Goal: Task Accomplishment & Management: Complete application form

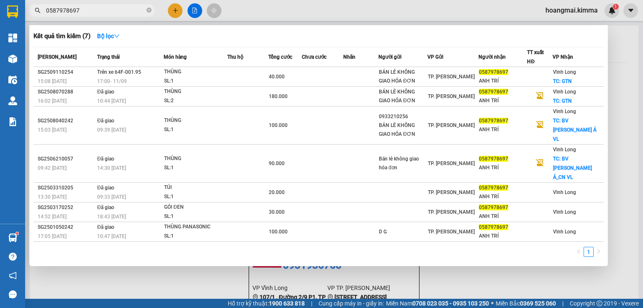
type input "0587978697"
click at [176, 8] on div at bounding box center [321, 154] width 643 height 308
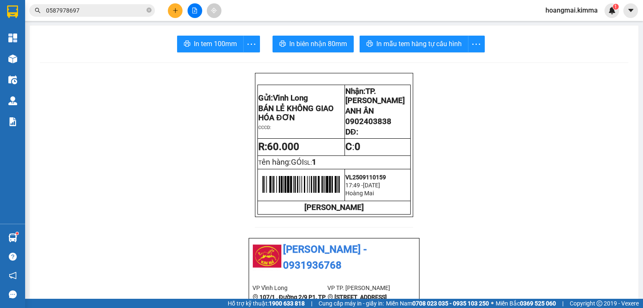
click at [173, 8] on icon "plus" at bounding box center [176, 11] width 6 height 6
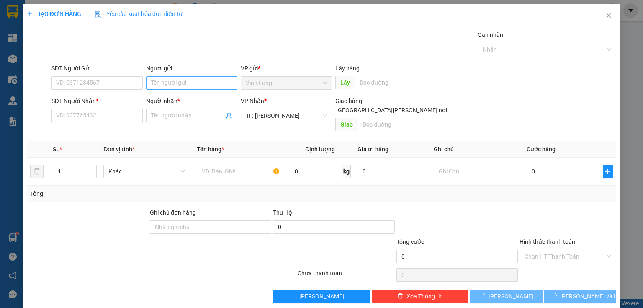
click at [188, 75] on div "Người gửi" at bounding box center [191, 70] width 91 height 13
click at [187, 82] on input "Người gửi" at bounding box center [191, 82] width 91 height 13
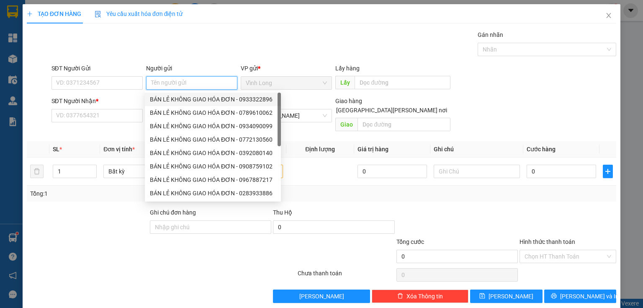
click at [194, 95] on div "BÁN LẺ KHÔNG GIAO HÓA ĐƠN - 0933322896" at bounding box center [213, 99] width 126 height 9
type input "0933322896"
type input "BÁN LẺ KHÔNG GIAO HÓA ĐƠN"
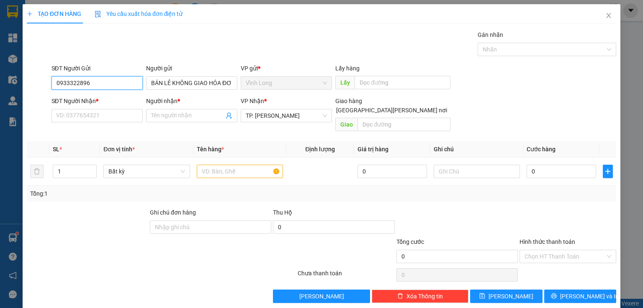
drag, startPoint x: 121, startPoint y: 83, endPoint x: 0, endPoint y: 116, distance: 125.5
click at [0, 116] on div "TẠO ĐƠN HÀNG Yêu cầu xuất [PERSON_NAME] điện tử Transit Pickup Surcharge Ids Tr…" at bounding box center [321, 154] width 643 height 308
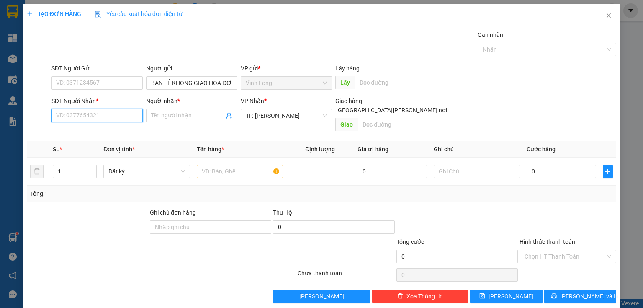
click at [127, 117] on input "SĐT Người Nhận *" at bounding box center [97, 115] width 91 height 13
type input "0903011402"
click at [124, 132] on div "0903011402 - C DIỄM" at bounding box center [96, 131] width 80 height 9
type input "C DIỄM"
type input "0903011402"
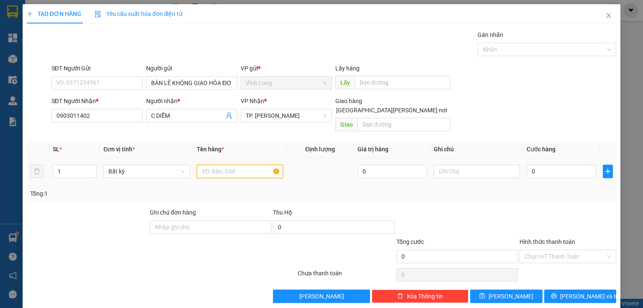
click at [218, 165] on input "text" at bounding box center [240, 171] width 86 height 13
type input "THÙNG"
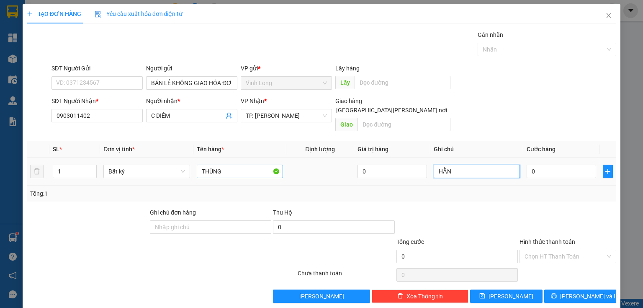
type input "HẰNG"
type input "2"
type input "0"
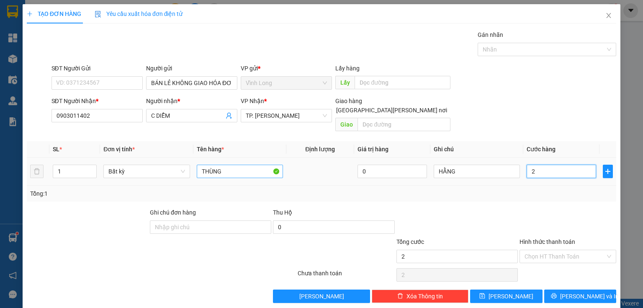
type input "0"
type input "03"
type input "3"
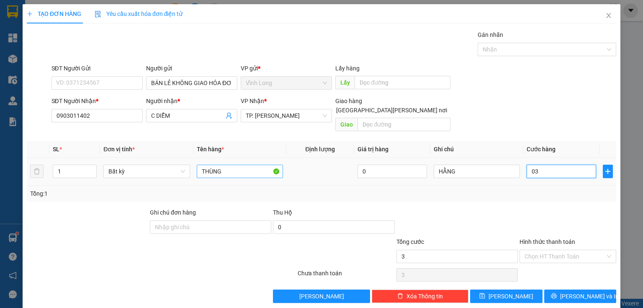
type input "030"
type input "30"
type input "30.000"
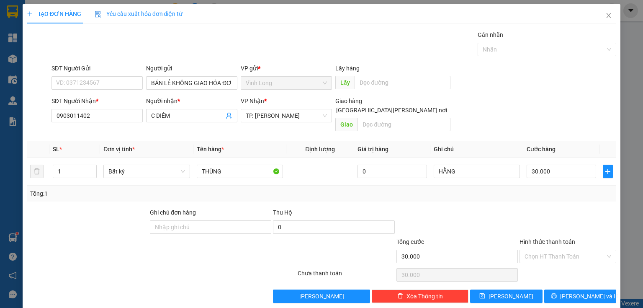
drag, startPoint x: 501, startPoint y: 199, endPoint x: 568, endPoint y: 238, distance: 76.9
click at [501, 208] on div at bounding box center [457, 222] width 123 height 29
drag, startPoint x: 571, startPoint y: 244, endPoint x: 573, endPoint y: 260, distance: 15.6
click at [573, 250] on input "Hình thức thanh toán" at bounding box center [565, 256] width 81 height 13
click at [573, 263] on div "Tại văn phòng" at bounding box center [564, 262] width 86 height 9
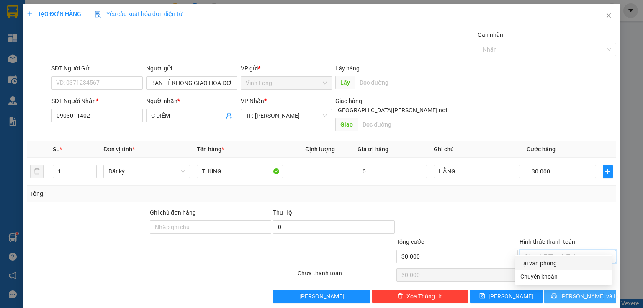
type input "0"
click at [580, 292] on span "[PERSON_NAME] và In" at bounding box center [589, 296] width 59 height 9
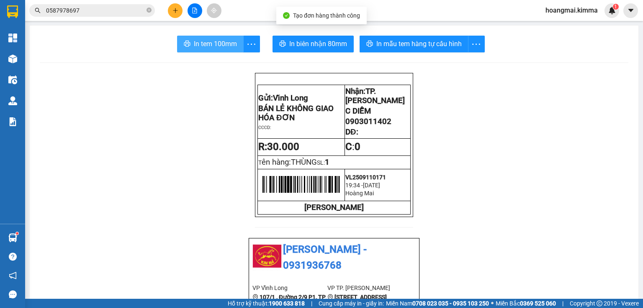
click at [197, 40] on span "In tem 100mm" at bounding box center [215, 44] width 43 height 10
